Goal: Use online tool/utility: Utilize a website feature to perform a specific function

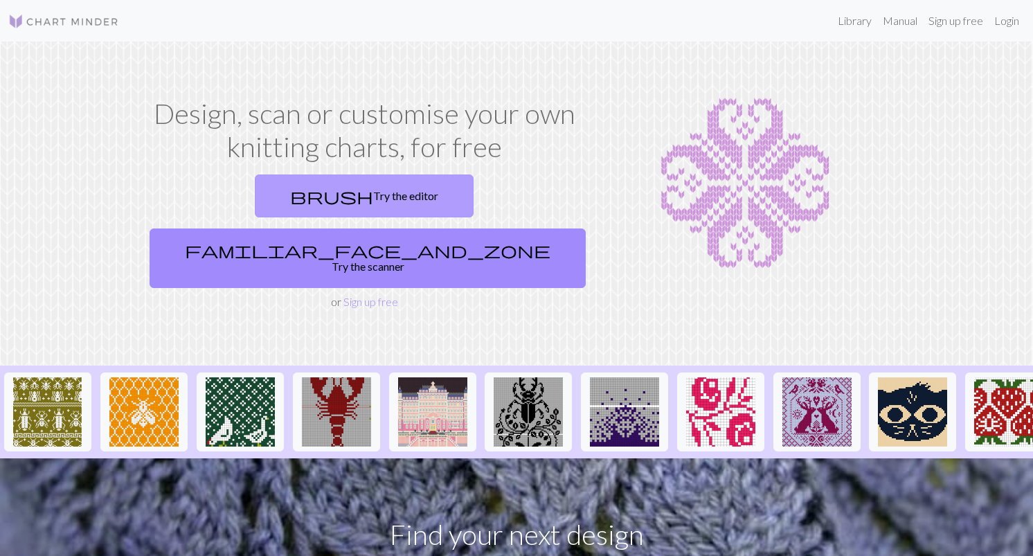
click at [290, 203] on link "brush Try the editor" at bounding box center [364, 195] width 219 height 43
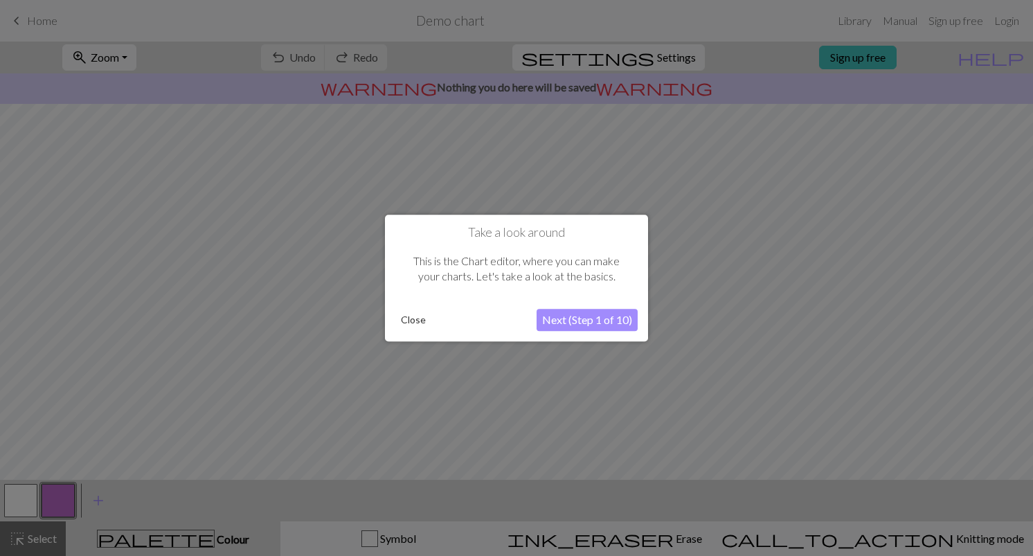
click at [584, 318] on button "Next (Step 1 of 10)" at bounding box center [587, 320] width 101 height 22
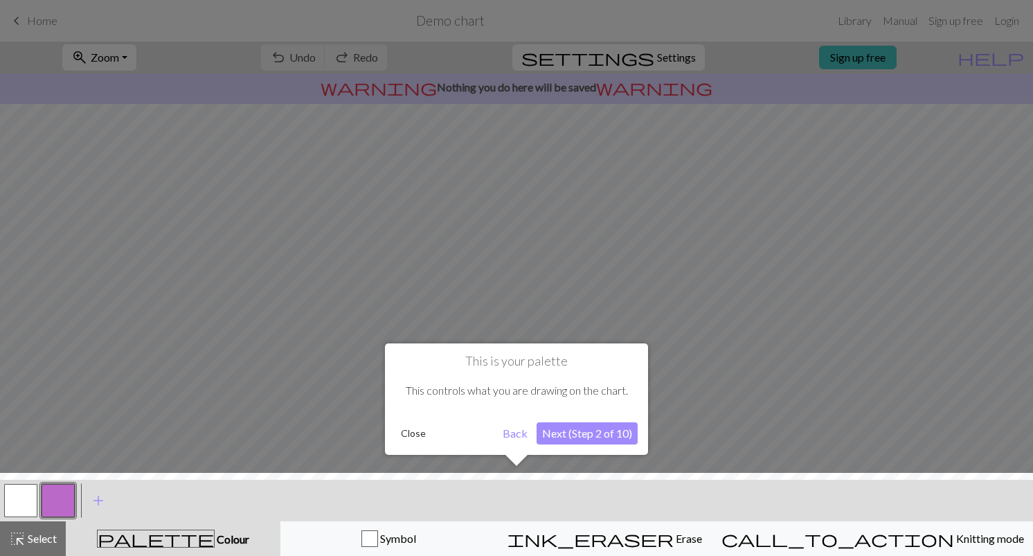
click at [579, 441] on button "Next (Step 2 of 10)" at bounding box center [587, 433] width 101 height 22
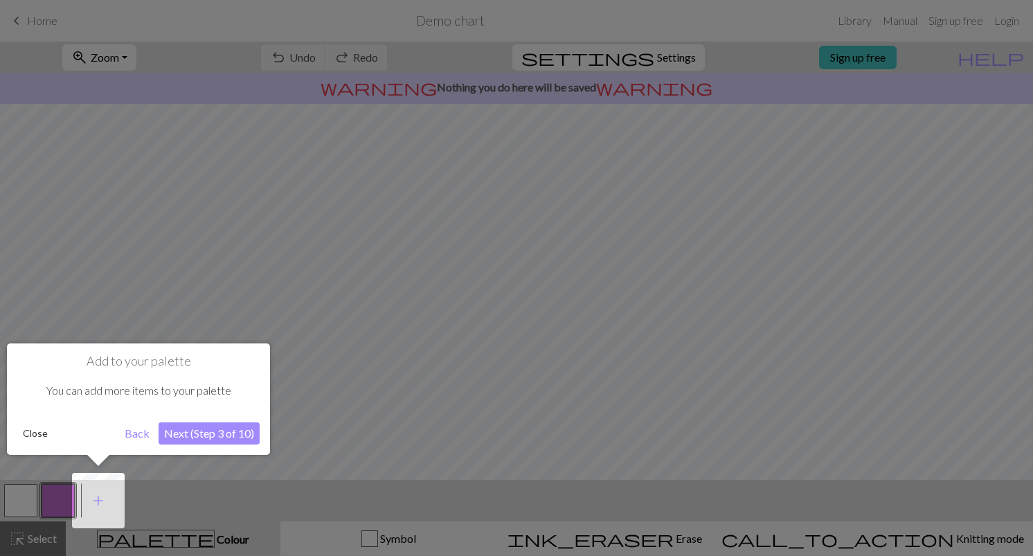
click at [183, 439] on button "Next (Step 3 of 10)" at bounding box center [209, 433] width 101 height 22
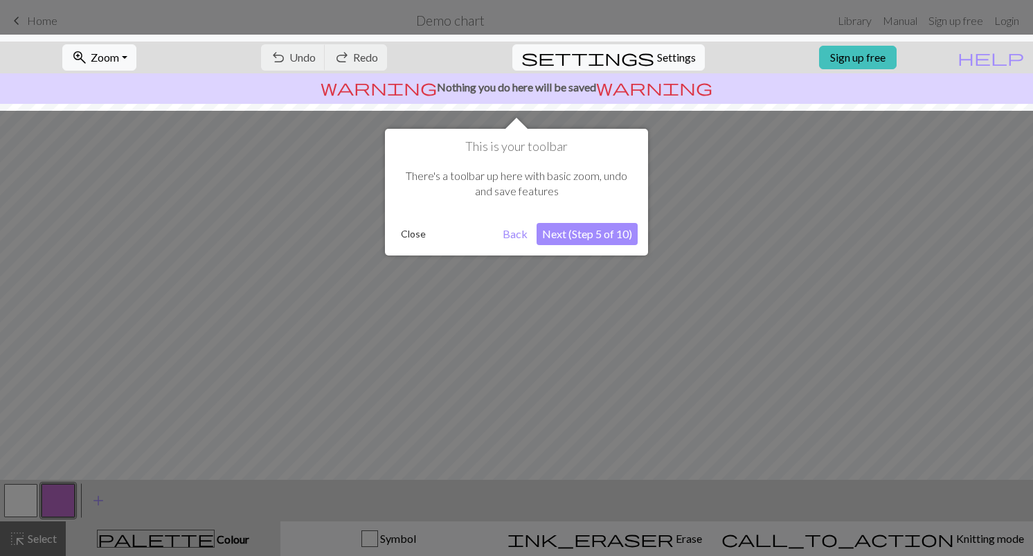
click at [583, 237] on button "Next (Step 5 of 10)" at bounding box center [587, 234] width 101 height 22
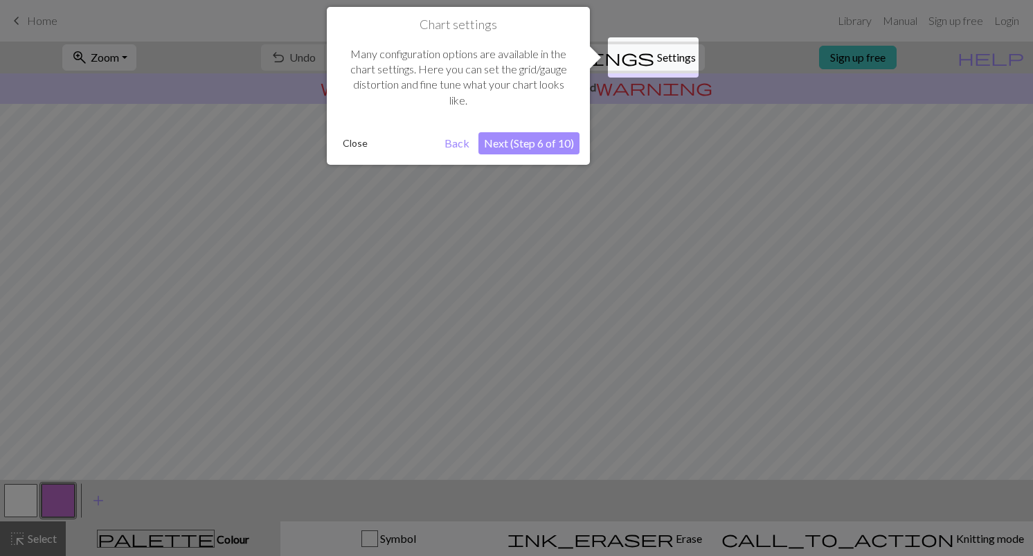
click at [522, 141] on button "Next (Step 6 of 10)" at bounding box center [528, 143] width 101 height 22
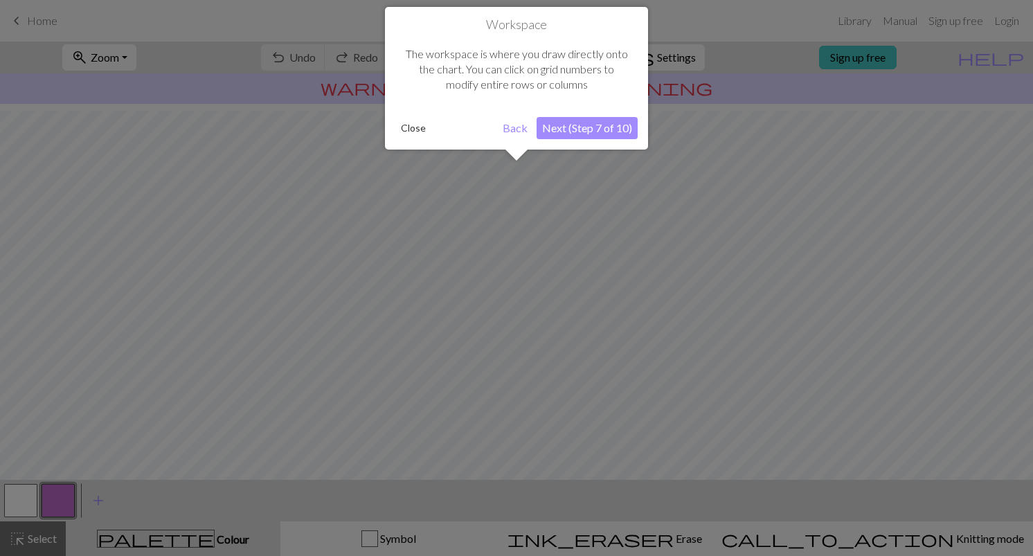
scroll to position [83, 0]
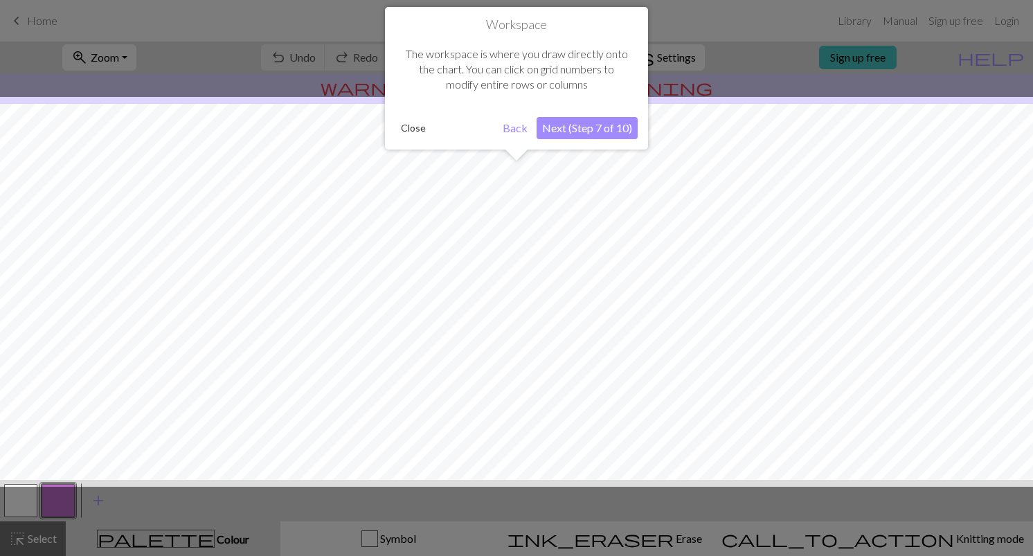
click at [594, 131] on button "Next (Step 7 of 10)" at bounding box center [587, 128] width 101 height 22
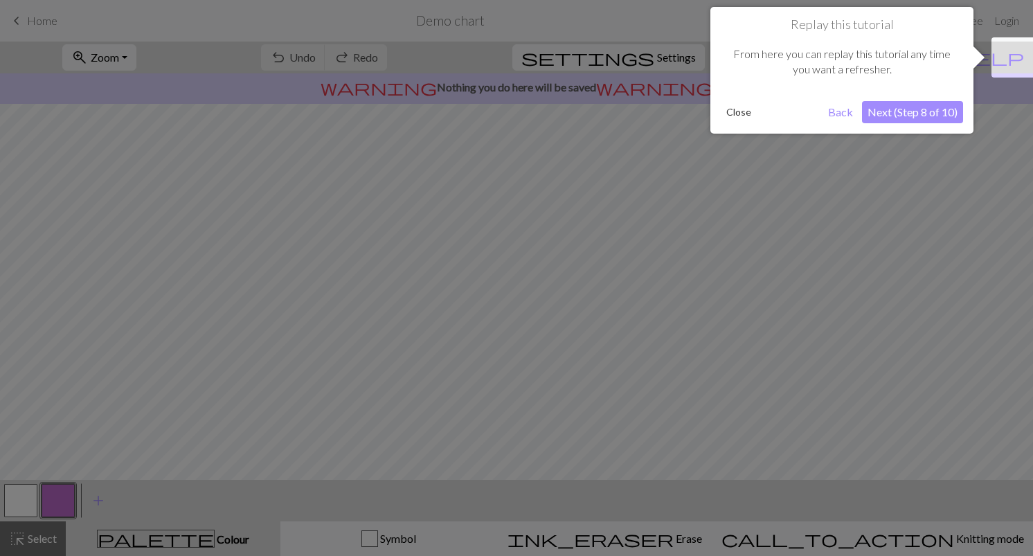
click at [902, 111] on button "Next (Step 8 of 10)" at bounding box center [912, 112] width 101 height 22
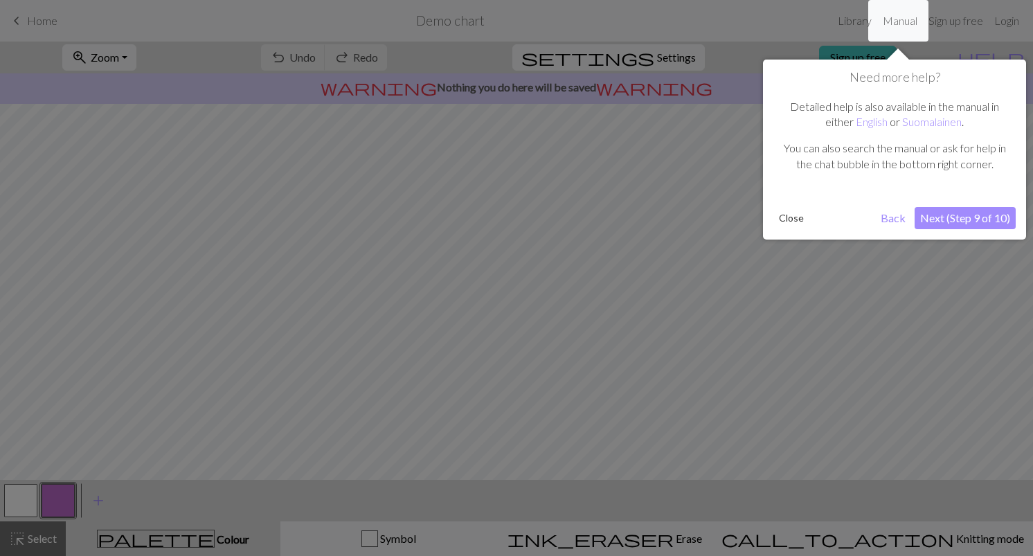
click at [945, 220] on button "Next (Step 9 of 10)" at bounding box center [965, 218] width 101 height 22
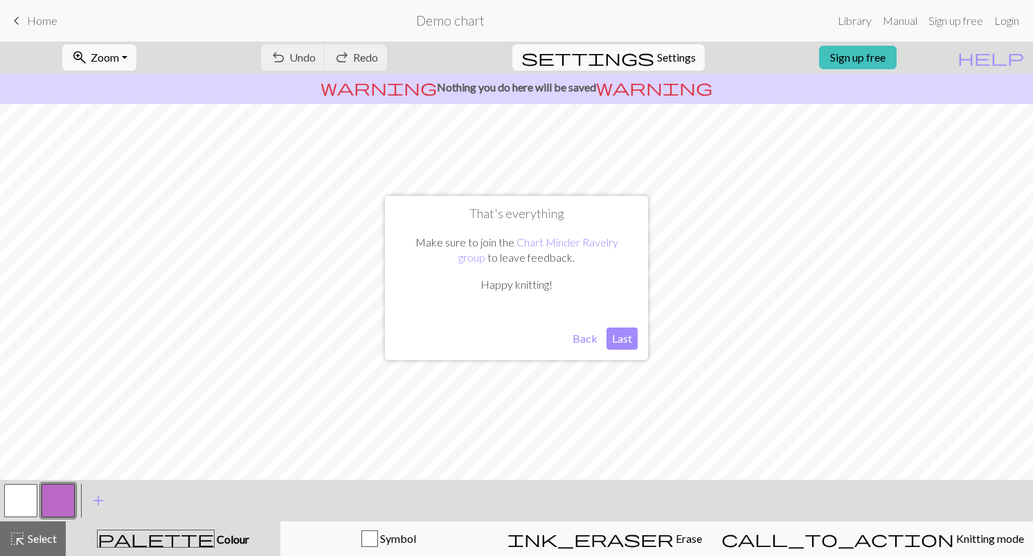
click at [623, 336] on button "Last" at bounding box center [621, 338] width 31 height 22
click at [102, 498] on span "add" at bounding box center [98, 500] width 17 height 19
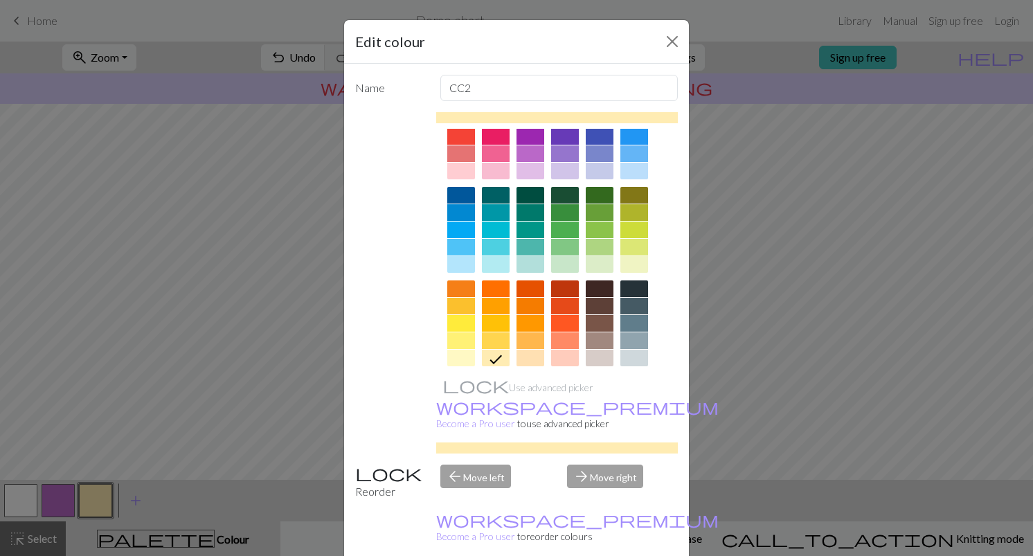
scroll to position [47, 0]
click at [596, 340] on div at bounding box center [600, 340] width 28 height 17
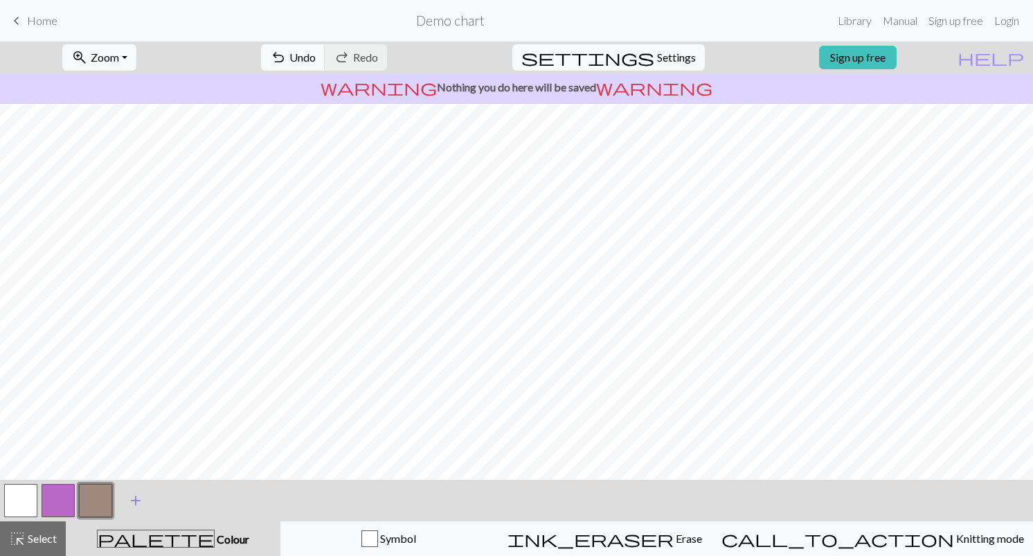
click at [134, 503] on span "add" at bounding box center [135, 500] width 17 height 19
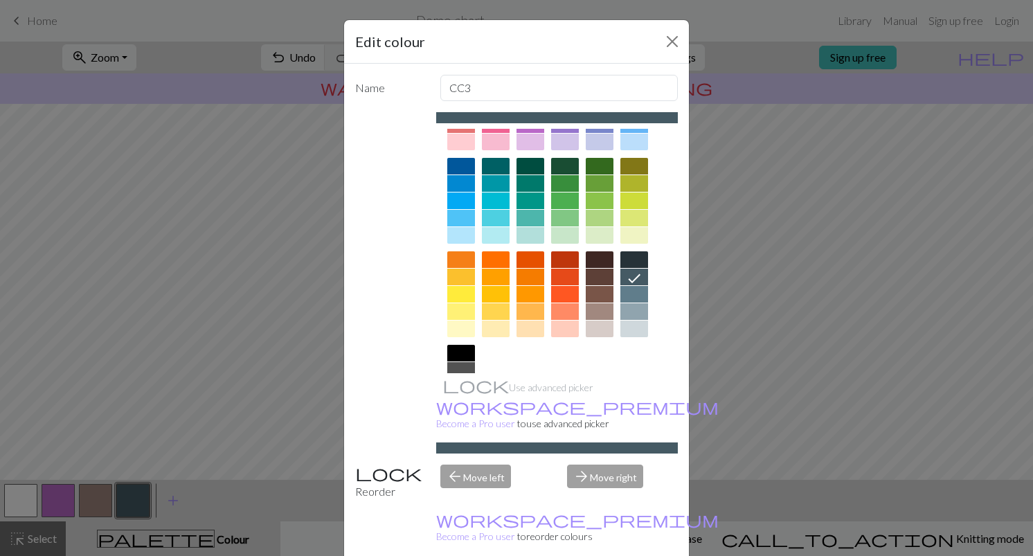
scroll to position [77, 0]
click at [639, 293] on div at bounding box center [634, 293] width 28 height 17
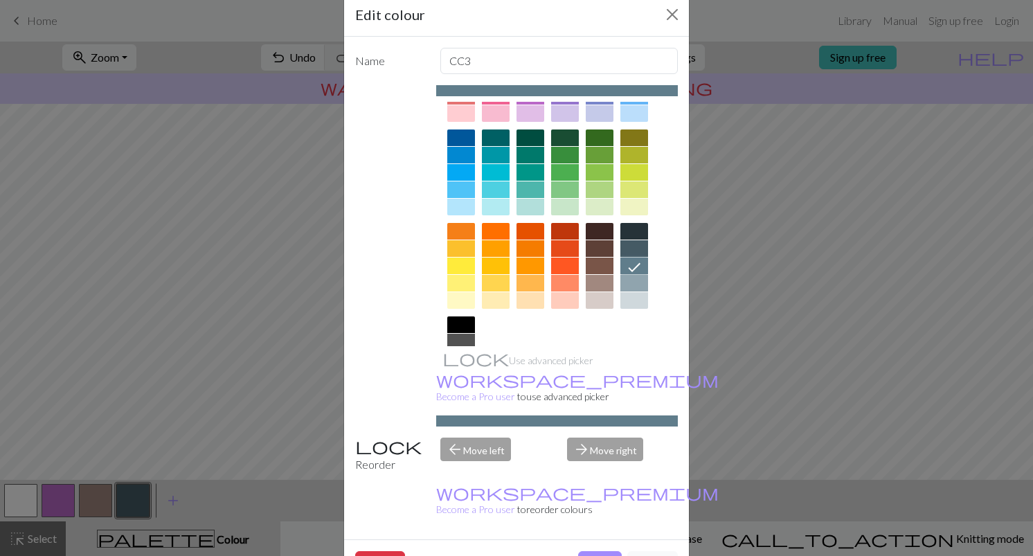
scroll to position [35, 0]
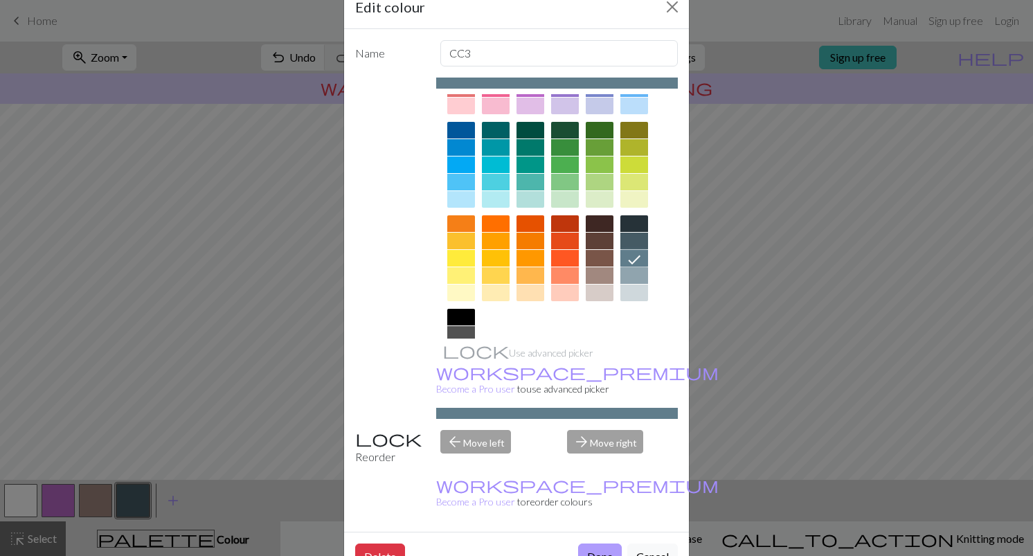
click at [586, 543] on button "Done" at bounding box center [600, 556] width 44 height 26
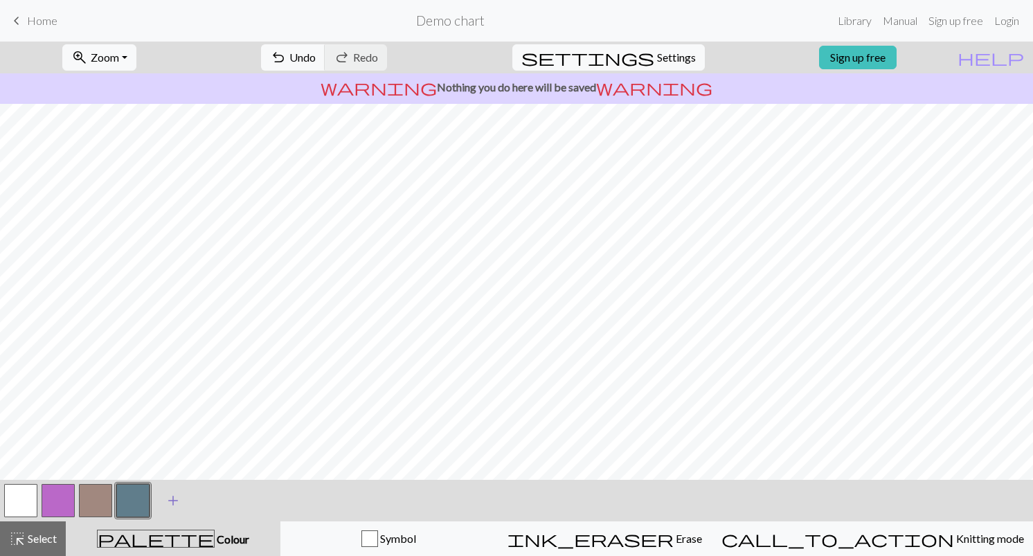
click at [173, 503] on span "add" at bounding box center [173, 500] width 17 height 19
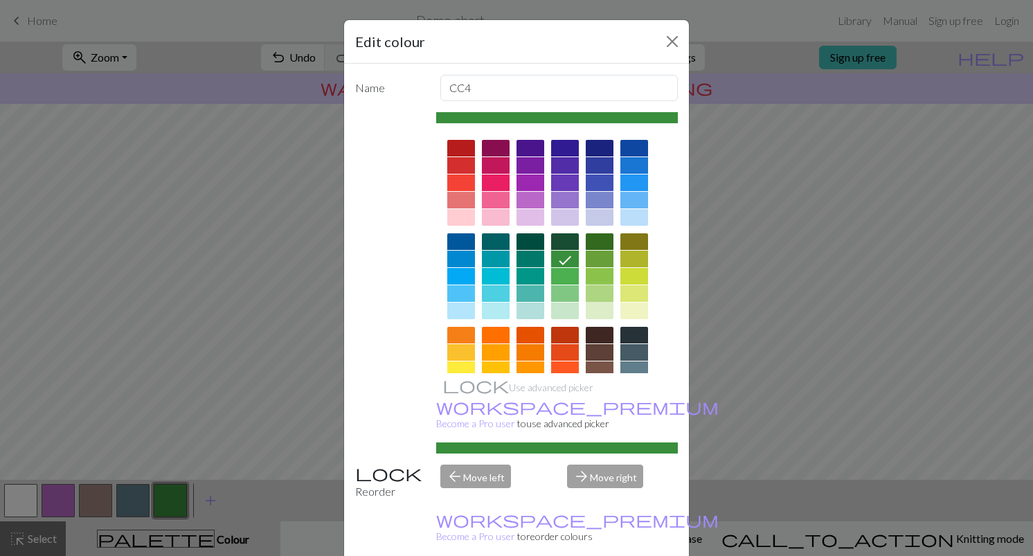
click at [602, 293] on div at bounding box center [600, 293] width 28 height 17
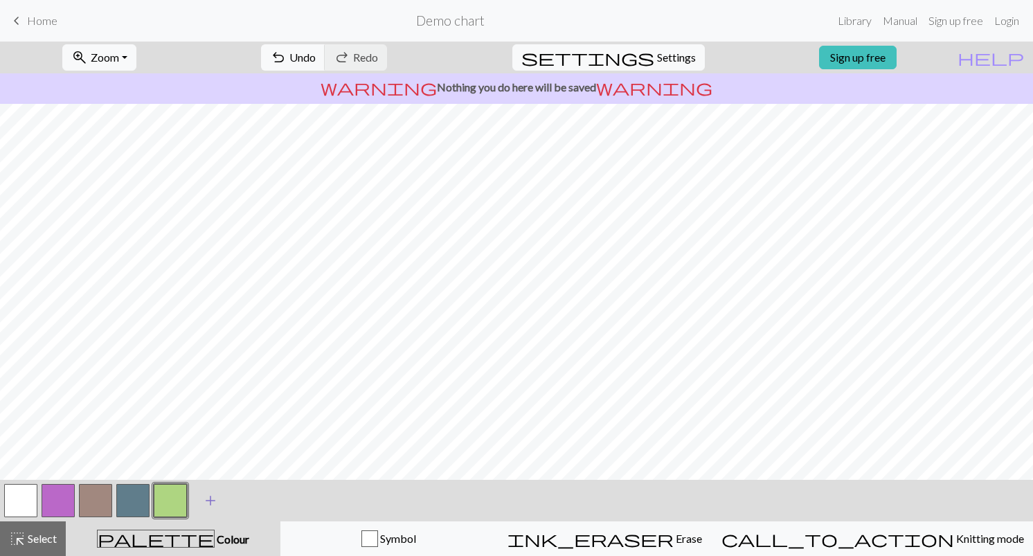
click at [208, 500] on span "add" at bounding box center [210, 500] width 17 height 19
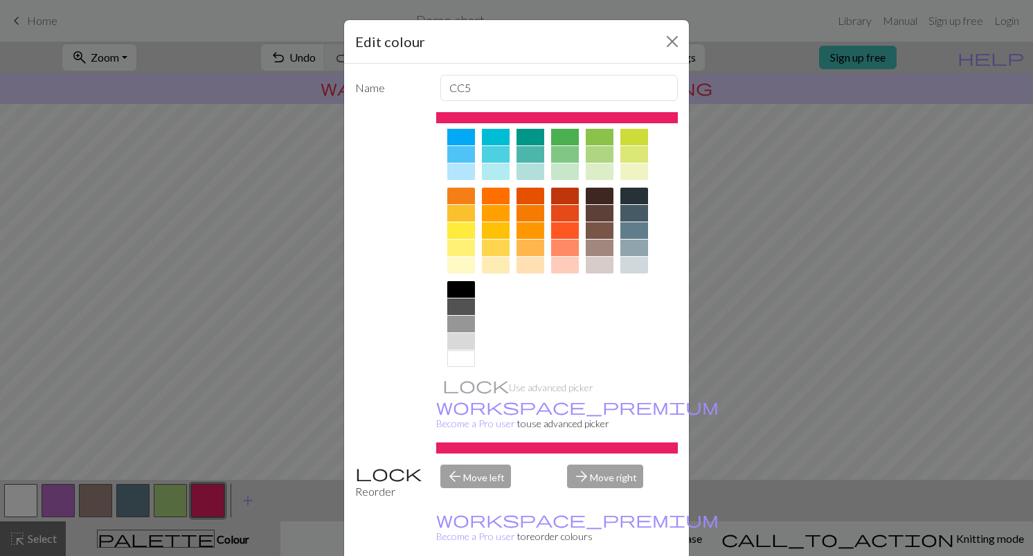
scroll to position [149, 0]
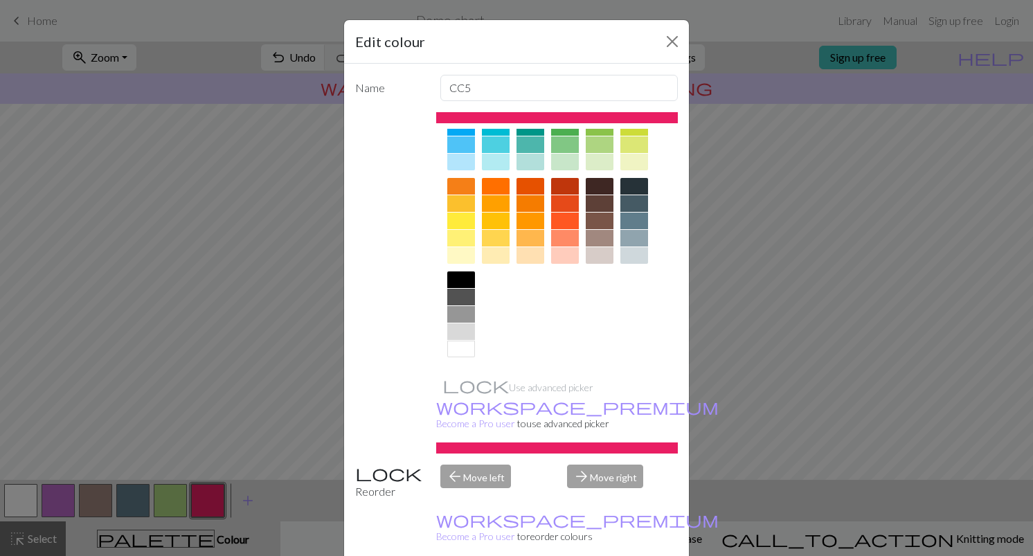
click at [496, 258] on div at bounding box center [496, 255] width 28 height 17
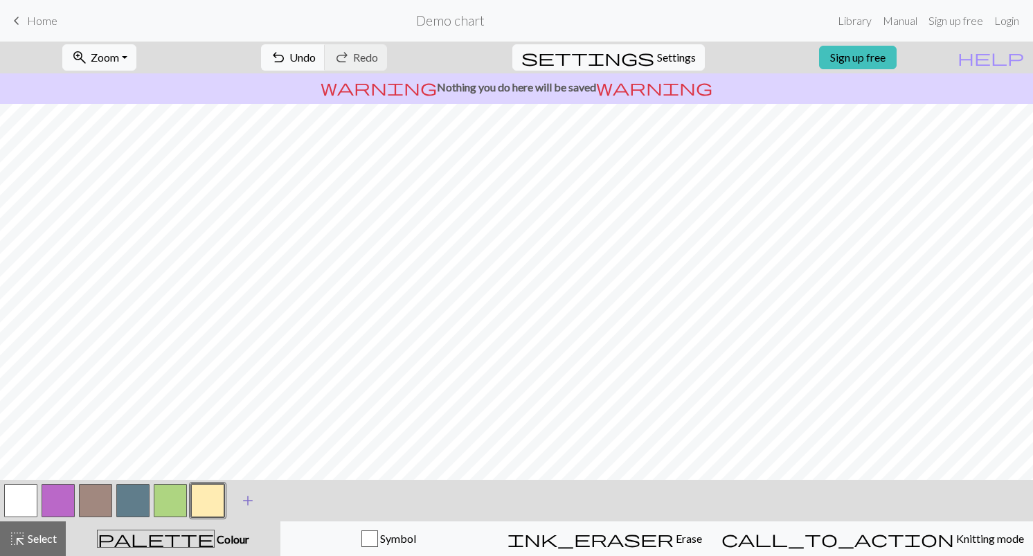
click at [246, 503] on span "add" at bounding box center [248, 500] width 17 height 19
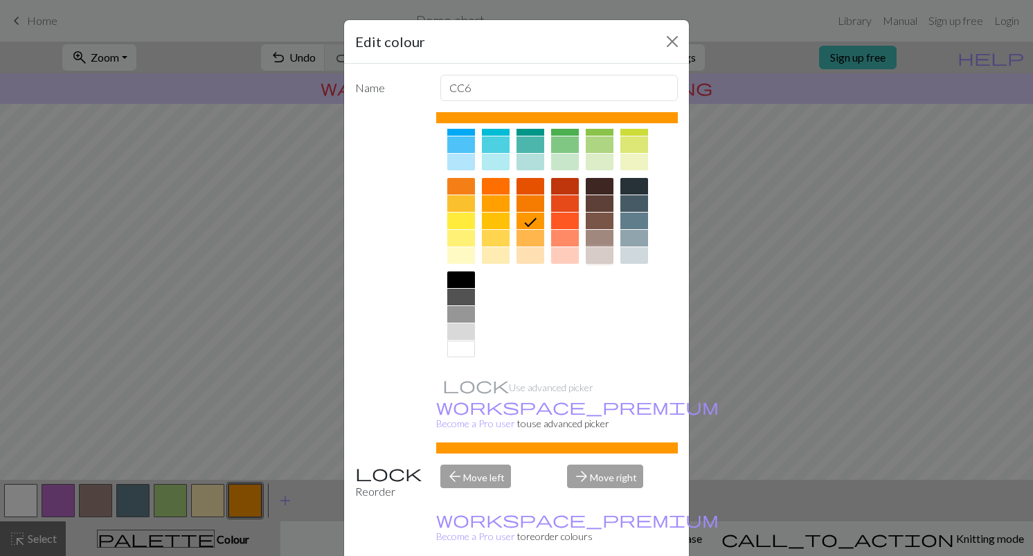
click at [596, 257] on div at bounding box center [600, 255] width 28 height 17
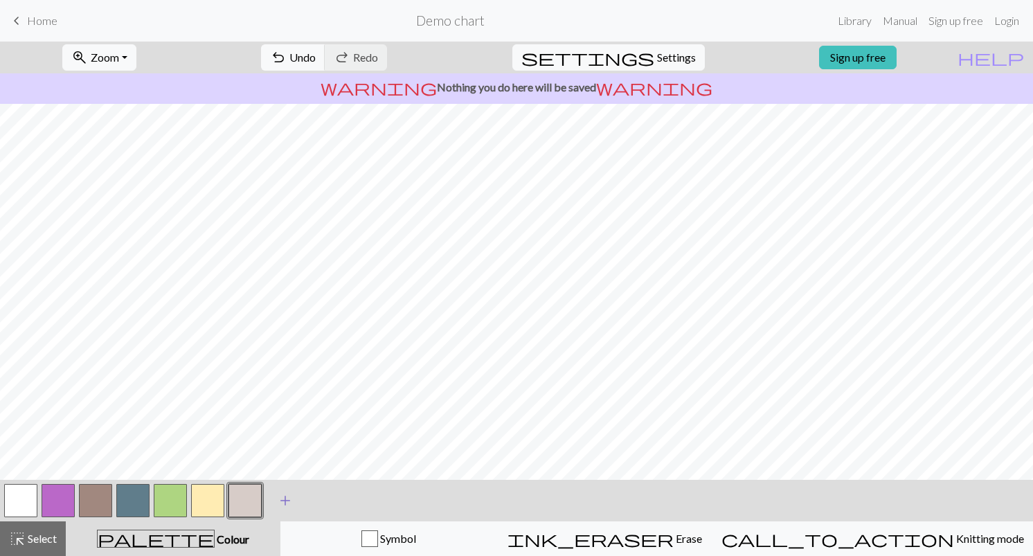
click at [282, 499] on span "add" at bounding box center [285, 500] width 17 height 19
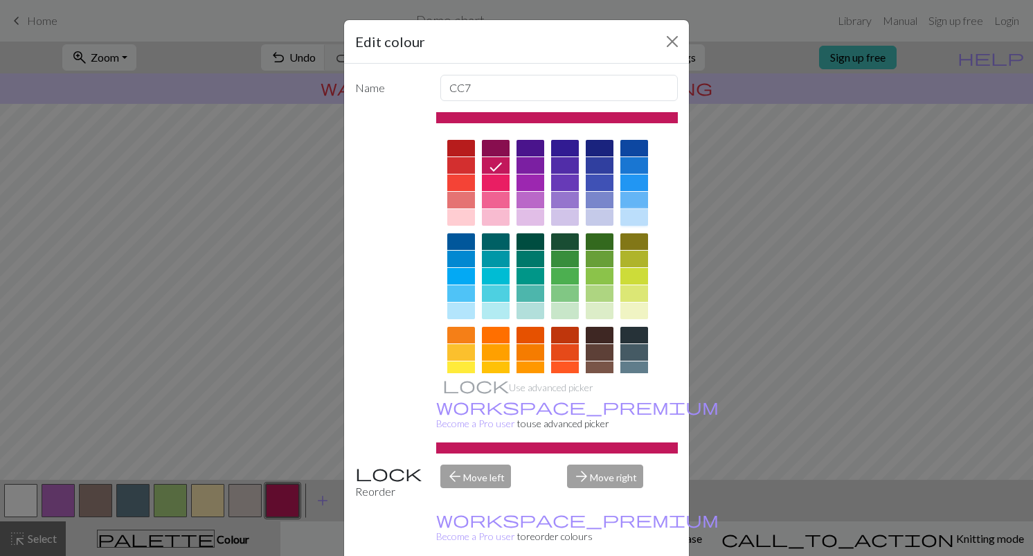
click at [636, 212] on div at bounding box center [634, 217] width 28 height 17
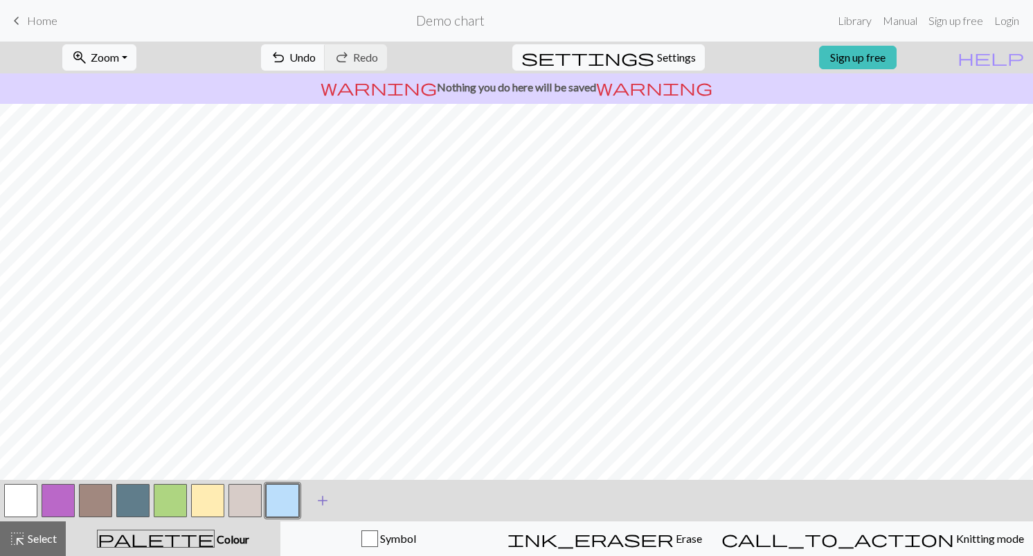
click at [322, 499] on span "add" at bounding box center [322, 500] width 17 height 19
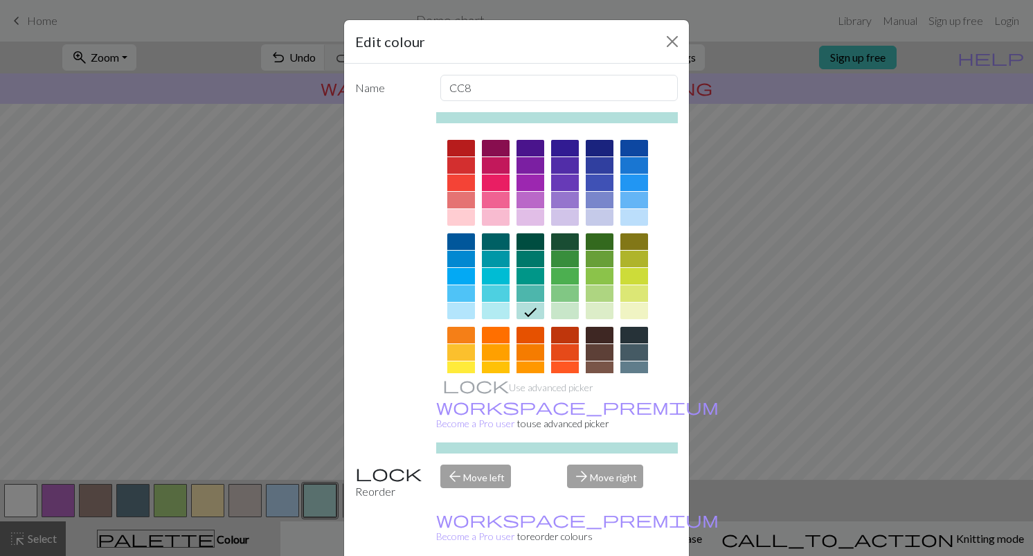
click at [572, 243] on div at bounding box center [565, 241] width 28 height 17
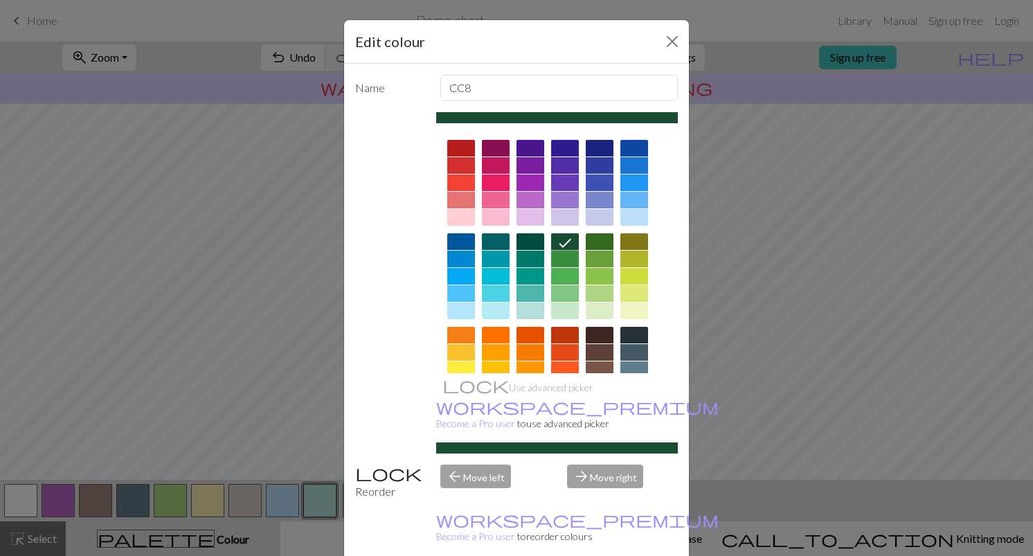
click at [597, 242] on div at bounding box center [600, 241] width 28 height 17
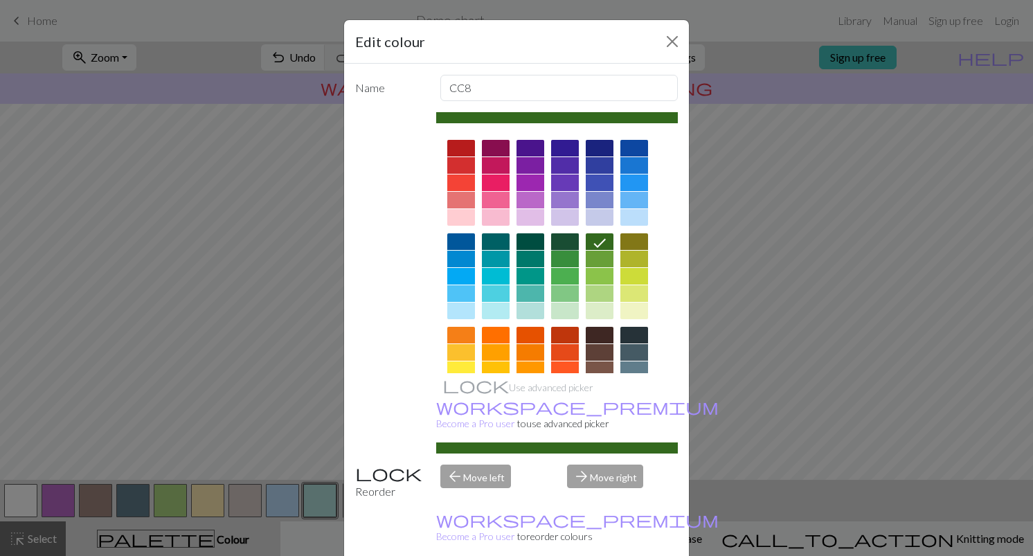
click at [571, 242] on div at bounding box center [565, 241] width 28 height 17
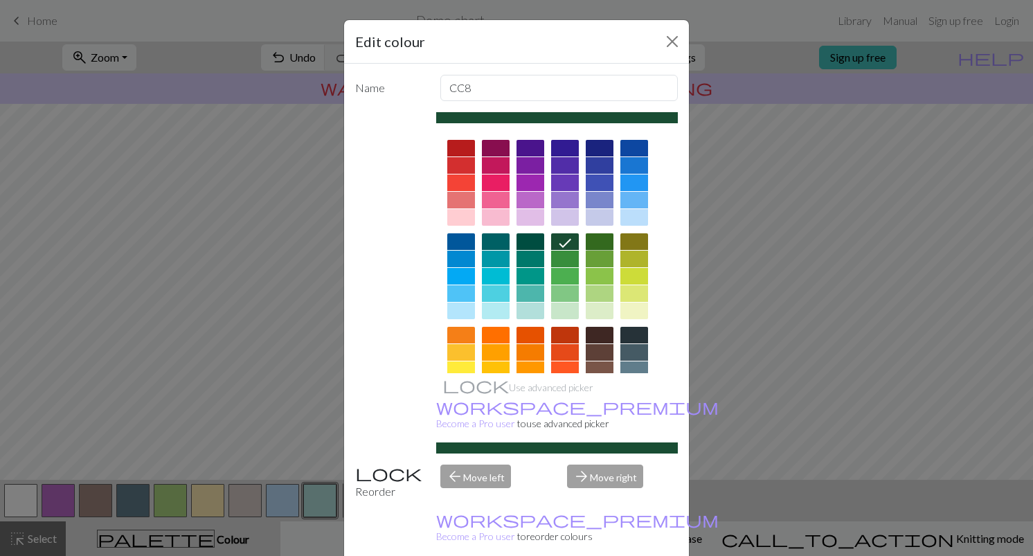
click at [595, 239] on div at bounding box center [600, 241] width 28 height 17
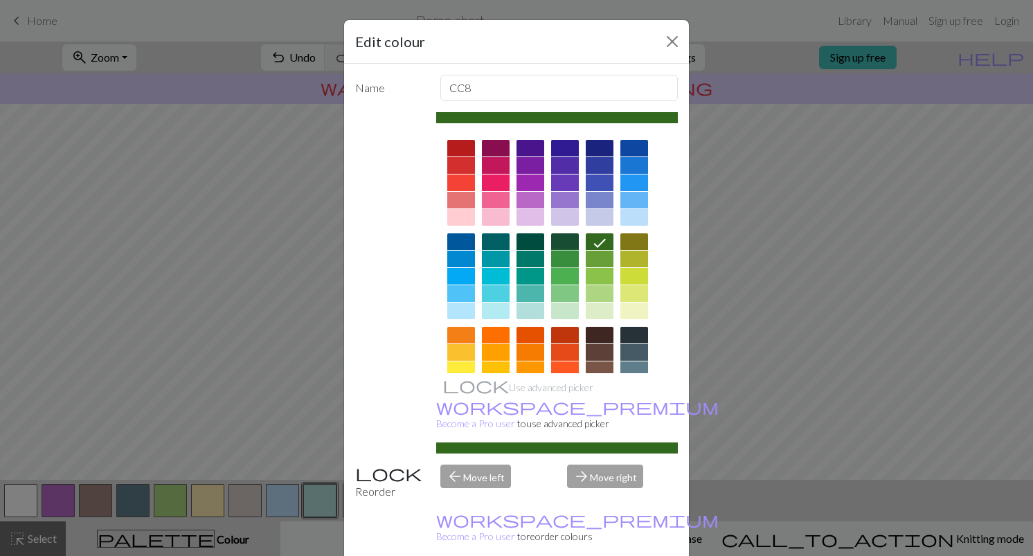
click at [573, 255] on div at bounding box center [565, 259] width 28 height 17
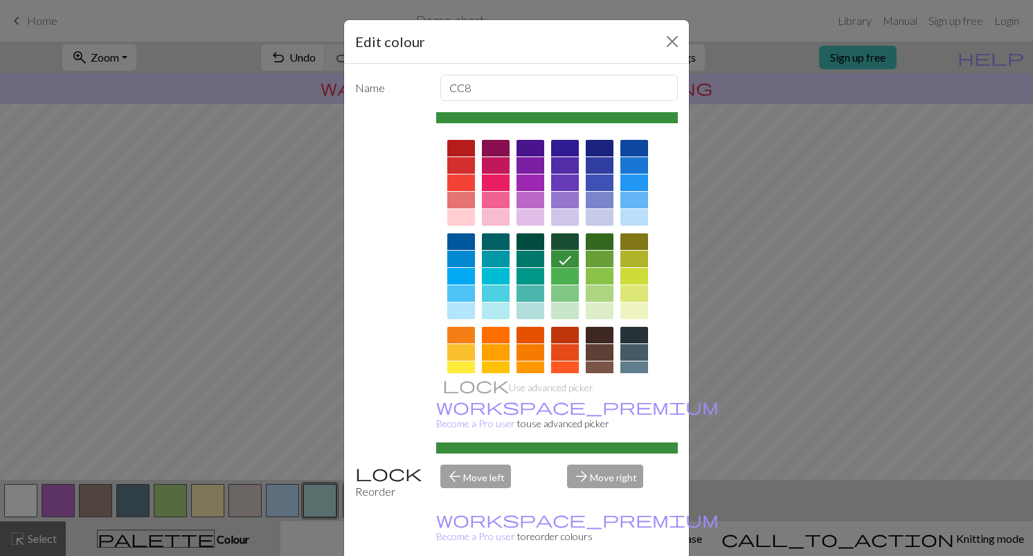
click at [600, 244] on div at bounding box center [600, 241] width 28 height 17
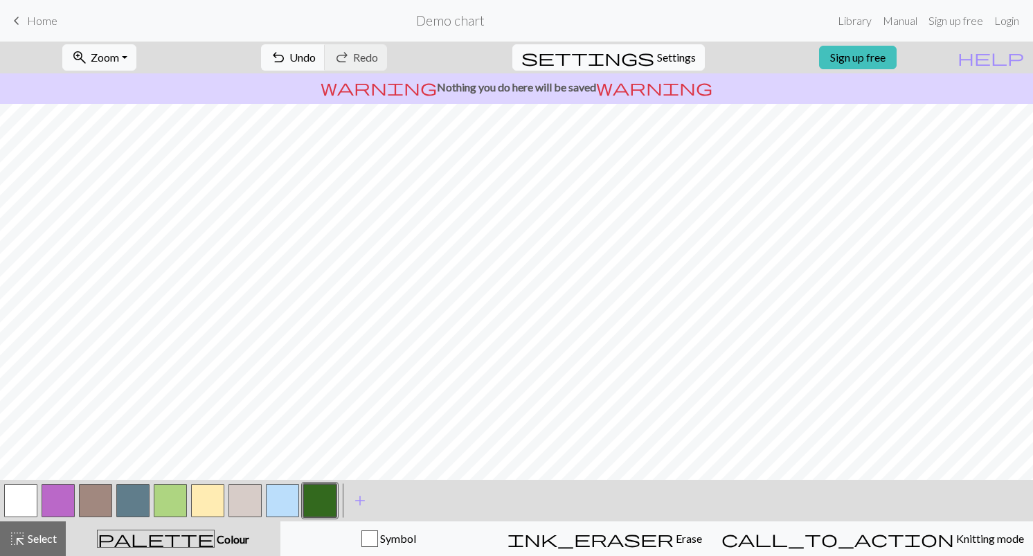
click at [641, 57] on button "settings Settings" at bounding box center [608, 57] width 192 height 26
select select "aran"
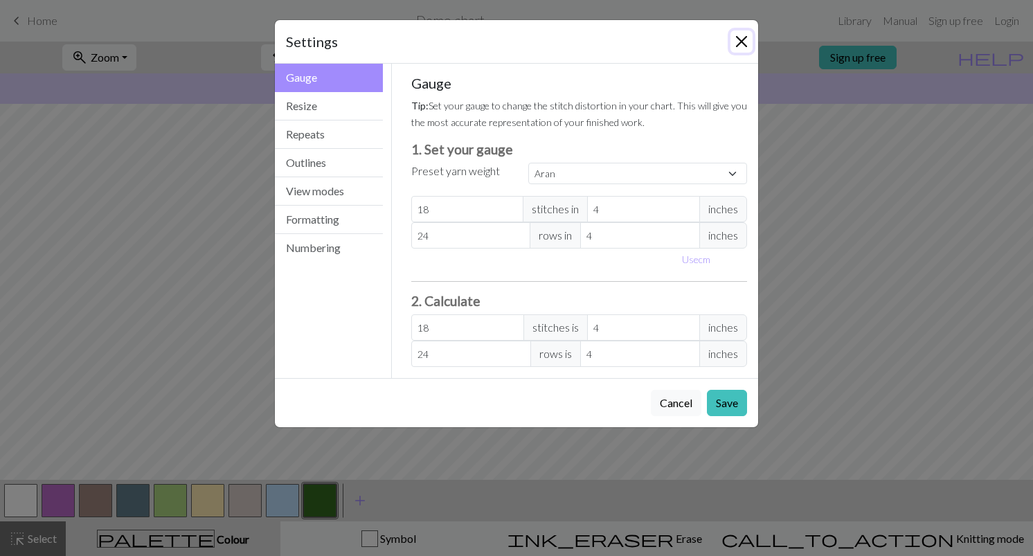
click at [735, 41] on button "Close" at bounding box center [741, 41] width 22 height 22
